Goal: Information Seeking & Learning: Understand process/instructions

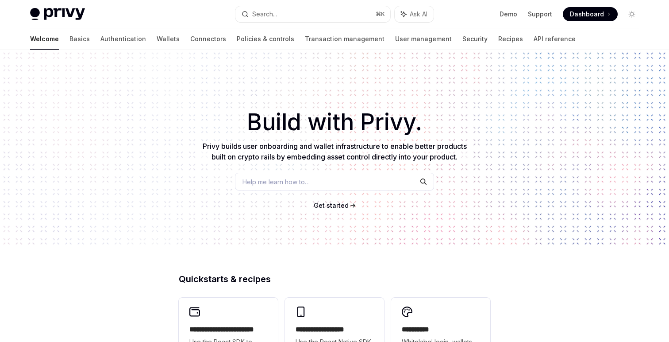
click at [112, 36] on div "Welcome Basics Authentication Wallets Connectors Policies & controls Transactio…" at bounding box center [303, 38] width 546 height 21
click at [157, 36] on link "Wallets" at bounding box center [168, 38] width 23 height 21
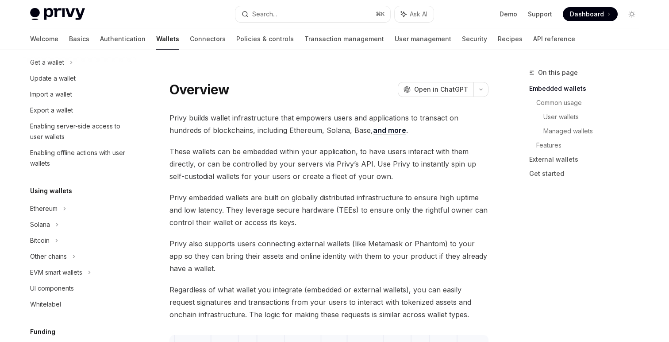
scroll to position [229, 0]
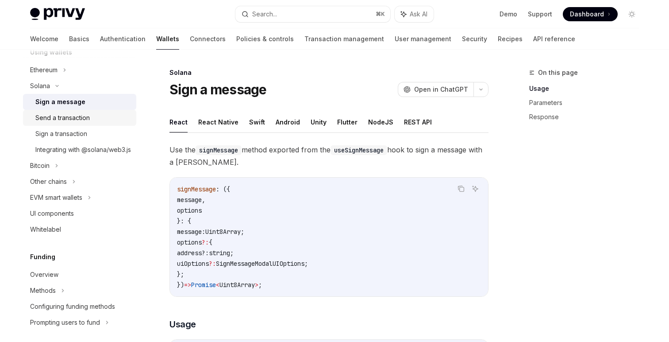
click at [69, 120] on div "Send a transaction" at bounding box center [62, 117] width 54 height 11
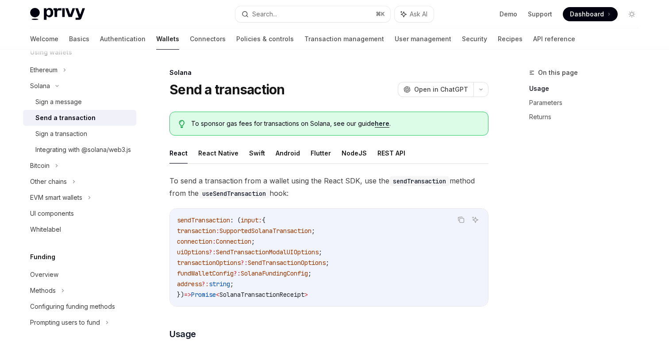
click at [369, 152] on ul "React React Native Swift Android Flutter NodeJS REST API" at bounding box center [329, 153] width 319 height 21
click at [355, 152] on button "NodeJS" at bounding box center [354, 153] width 25 height 21
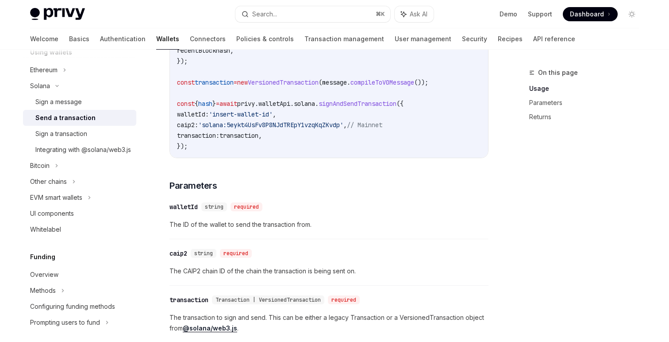
scroll to position [418, 0]
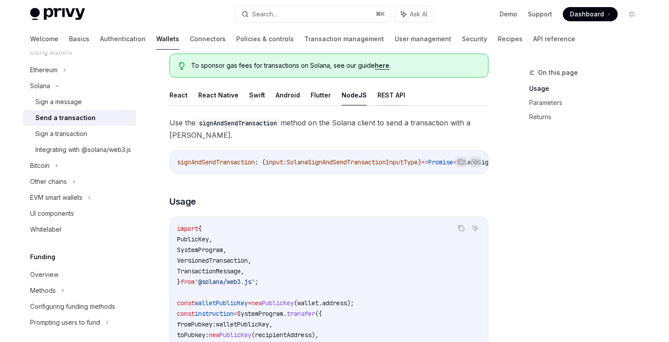
click at [392, 97] on button "REST API" at bounding box center [392, 95] width 28 height 21
type textarea "*"
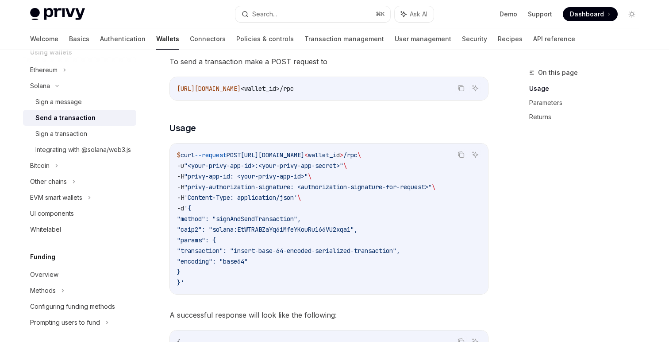
scroll to position [124, 0]
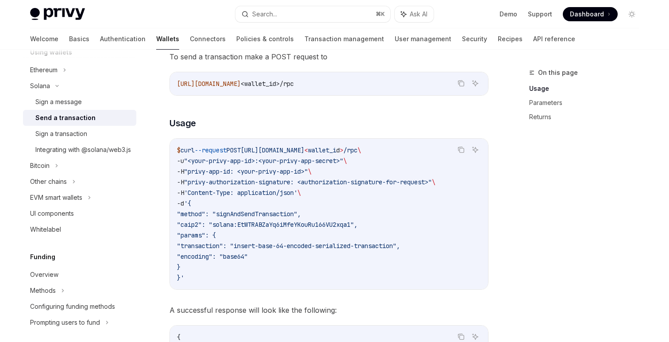
drag, startPoint x: 189, startPoint y: 235, endPoint x: 240, endPoint y: 263, distance: 58.1
click at [240, 263] on code "$ curl --request POST [URL][DOMAIN_NAME] < wallet_i d > /rpc \ -u "<your-privy-…" at bounding box center [329, 214] width 304 height 138
copy code ""params": { "transaction": "insert-base-64-encoded-serialized-transaction", "en…"
click at [240, 263] on code "$ curl --request POST [URL][DOMAIN_NAME] < wallet_i d > /rpc \ -u "<your-privy-…" at bounding box center [329, 214] width 304 height 138
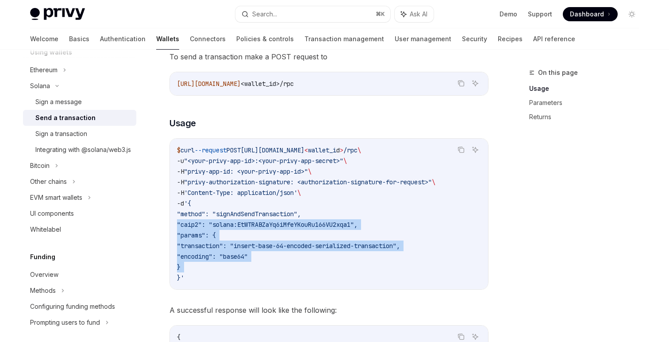
drag, startPoint x: 240, startPoint y: 263, endPoint x: 162, endPoint y: 223, distance: 87.5
